Goal: Find specific page/section: Find specific page/section

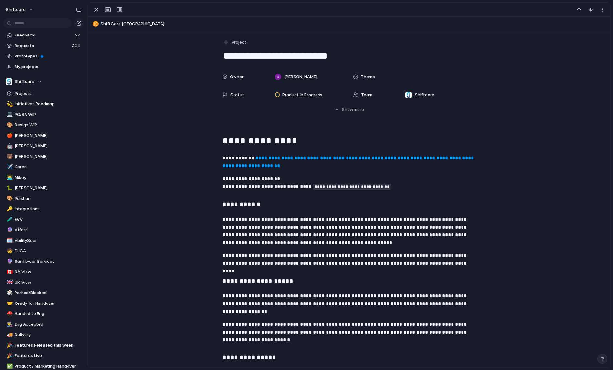
scroll to position [403, 0]
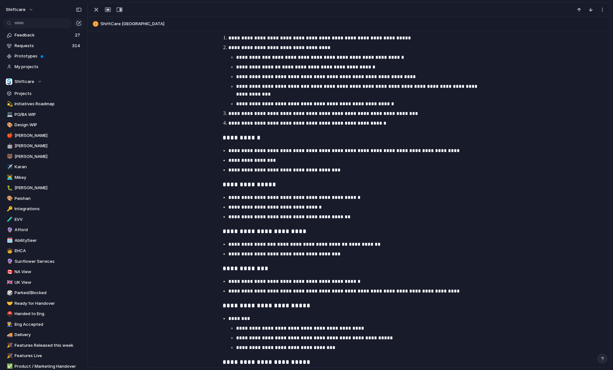
click at [160, 63] on div "**********" at bounding box center [349, 174] width 507 height 889
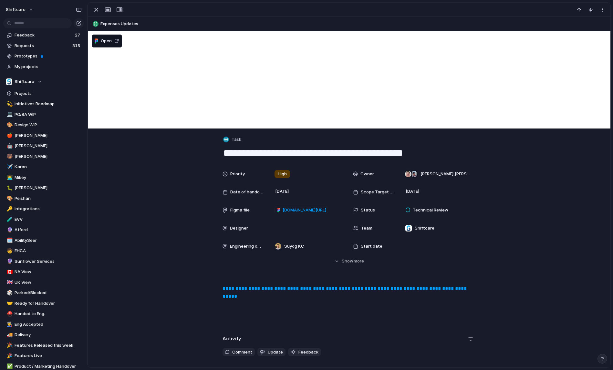
click at [299, 287] on link "**********" at bounding box center [346, 292] width 246 height 13
